Goal: Task Accomplishment & Management: Complete application form

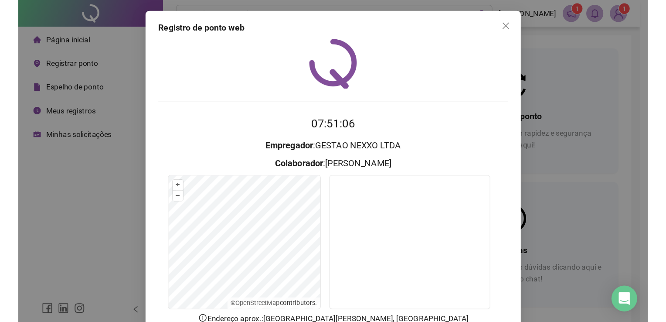
scroll to position [35, 0]
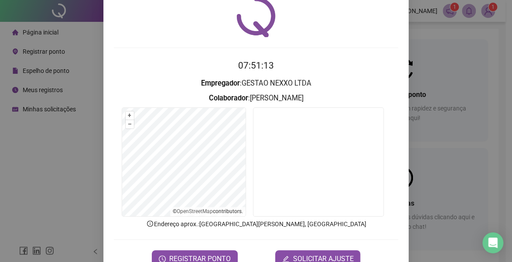
click at [45, 70] on div "Registro de ponto web 07:51:13 Empregador : GESTAO NEXXO LTDA Colaborador : [PE…" at bounding box center [256, 131] width 512 height 262
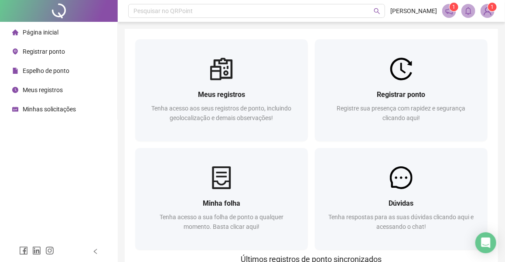
click at [46, 67] on span "Espelho de ponto" at bounding box center [46, 70] width 47 height 7
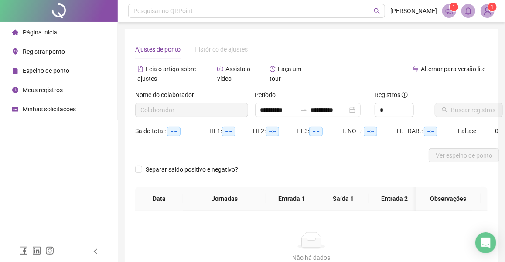
type input "**********"
click at [473, 156] on span "Ver espelho de ponto" at bounding box center [464, 155] width 57 height 10
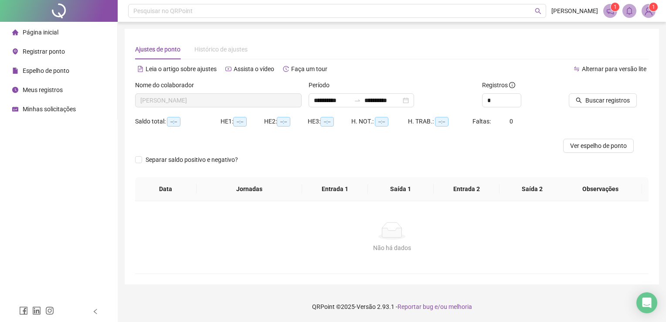
click at [44, 34] on span "Página inicial" at bounding box center [41, 32] width 36 height 7
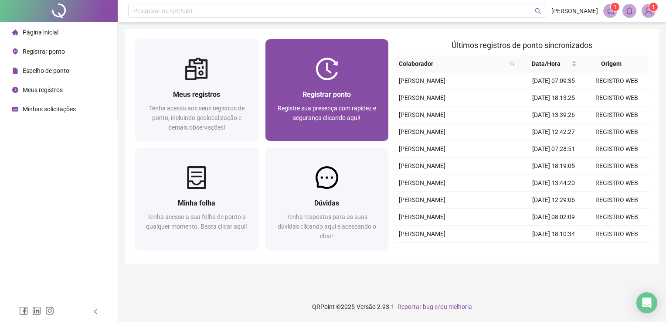
click at [319, 110] on span "Registre sua presença com rapidez e segurança clicando aqui!" at bounding box center [327, 113] width 99 height 17
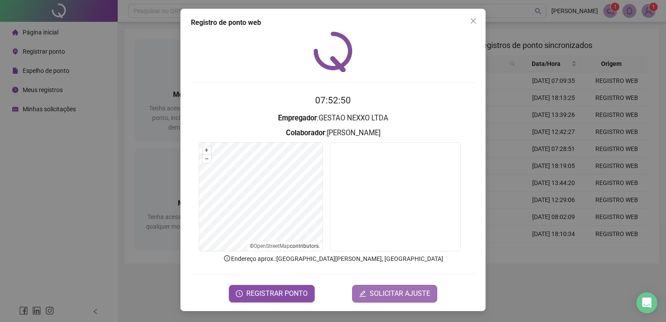
click at [379, 261] on span "SOLICITAR AJUSTE" at bounding box center [400, 293] width 61 height 10
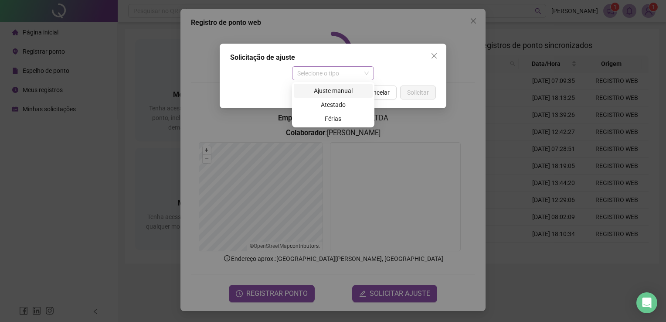
click at [358, 71] on span "Selecione o tipo" at bounding box center [333, 73] width 72 height 13
click at [352, 88] on div "Ajuste manual" at bounding box center [333, 91] width 68 height 10
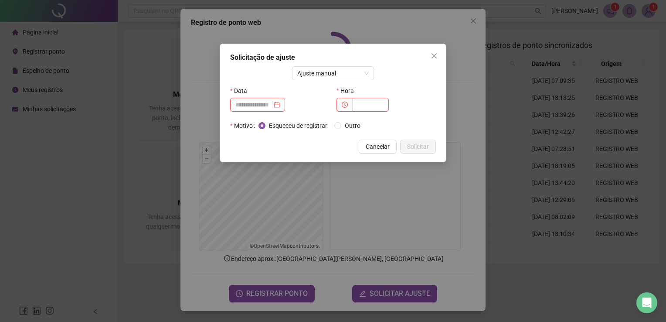
click at [266, 105] on input at bounding box center [253, 105] width 37 height 10
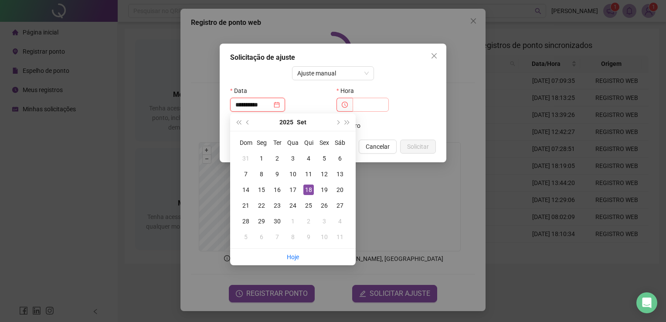
type input "**********"
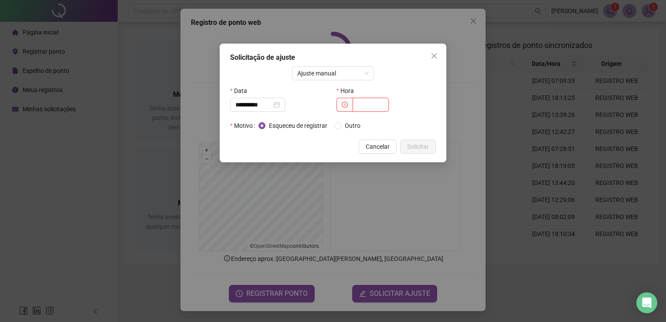
click at [374, 106] on input "text" at bounding box center [371, 105] width 36 height 14
type input "*****"
click at [421, 150] on span "Solicitar" at bounding box center [418, 147] width 22 height 10
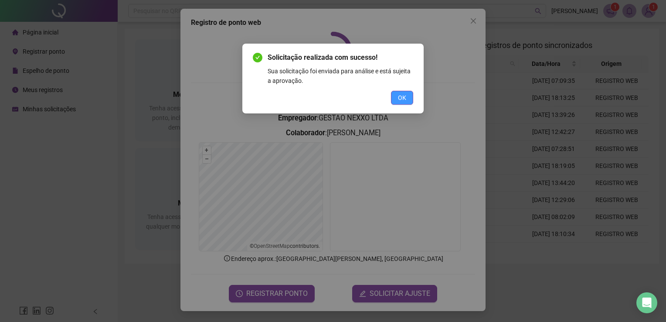
click at [398, 94] on span "OK" at bounding box center [402, 98] width 8 height 10
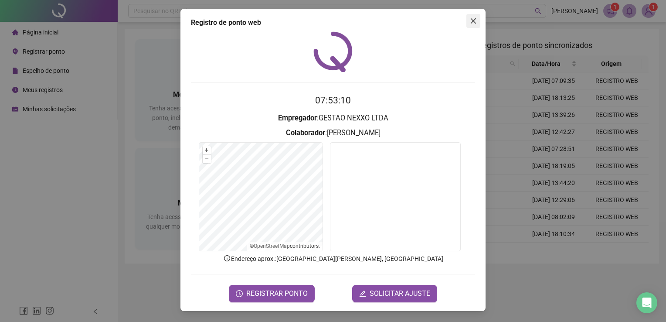
click at [475, 24] on icon "close" at bounding box center [473, 20] width 7 height 7
